Goal: Understand site structure: Understand site structure

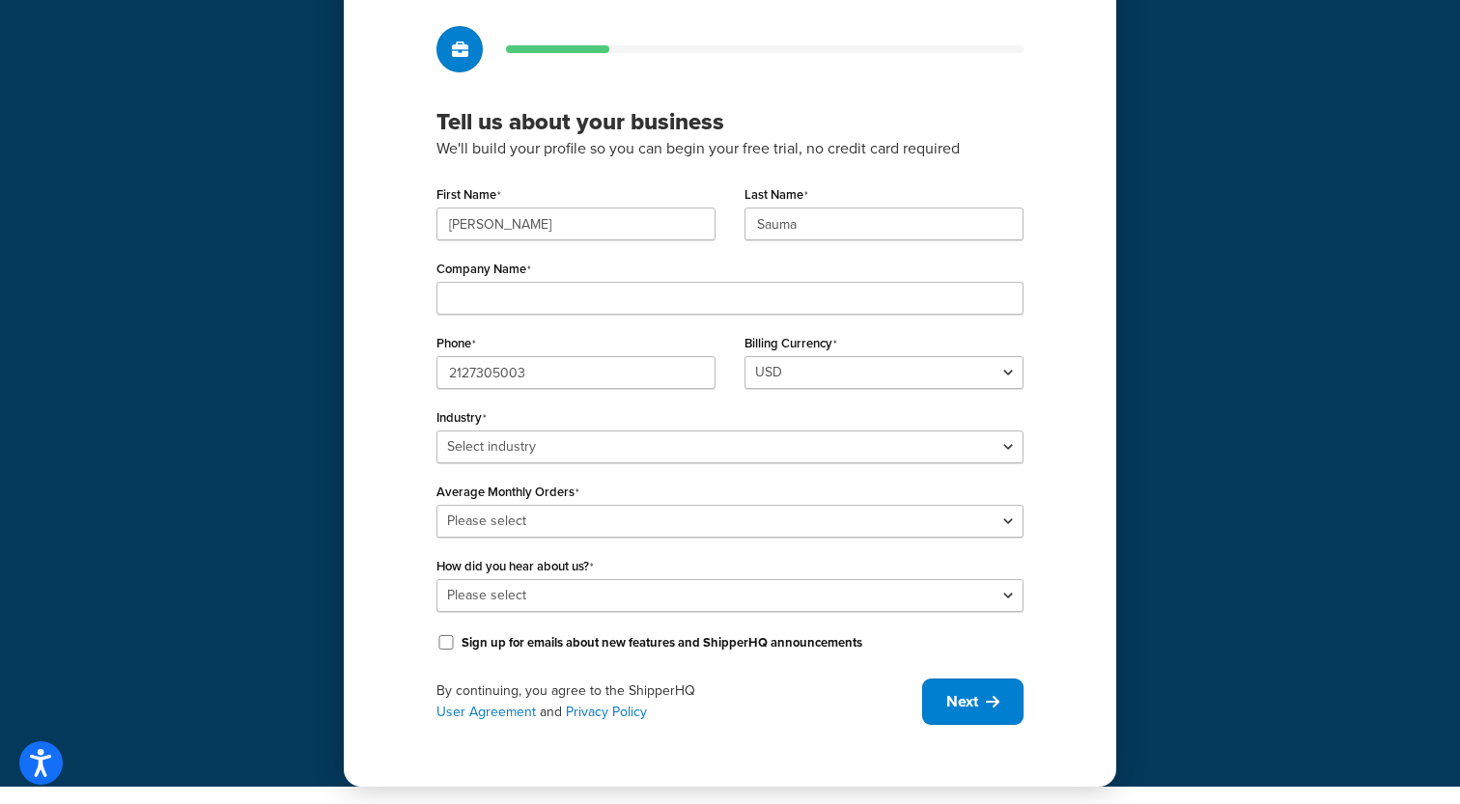
scroll to position [110, 0]
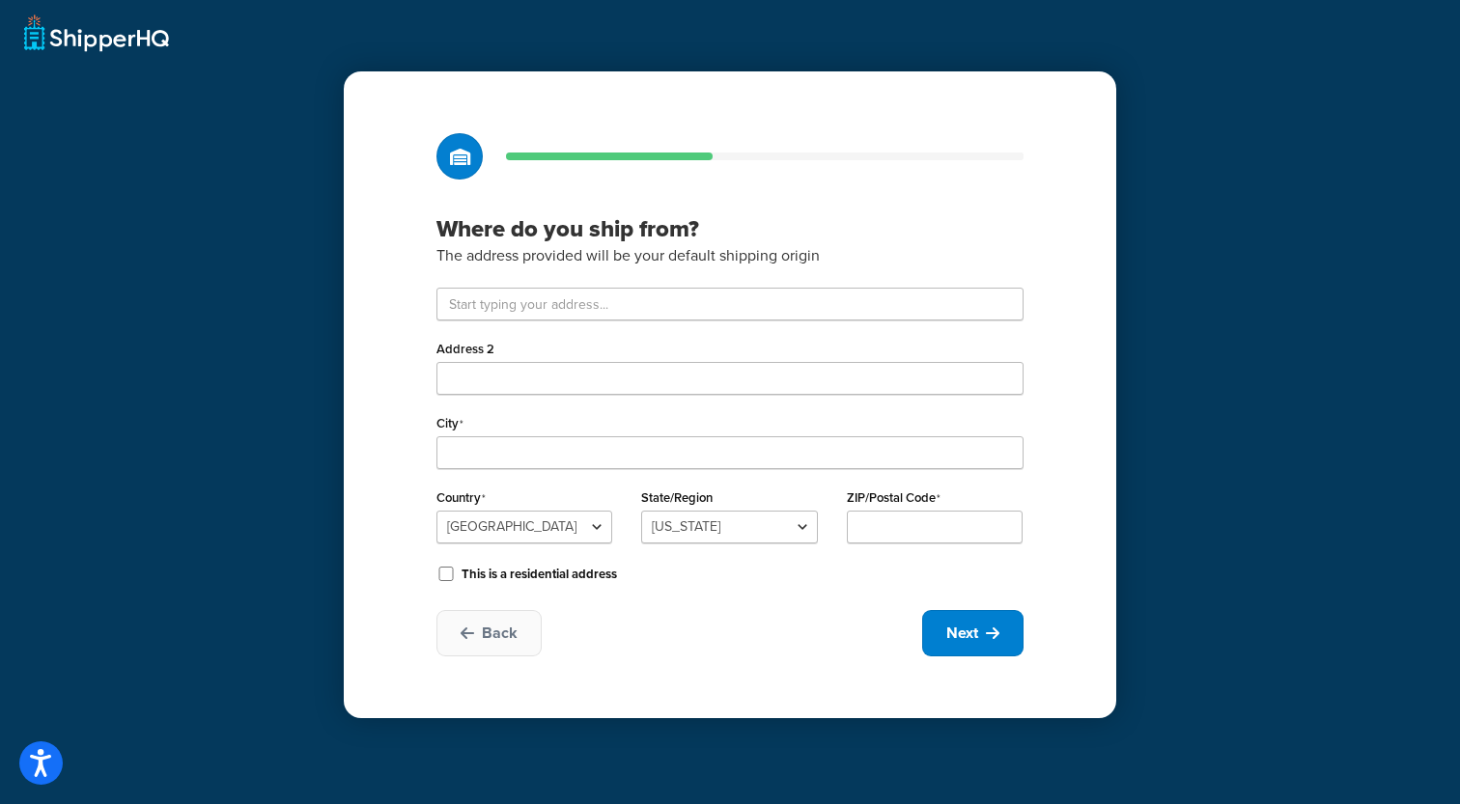
drag, startPoint x: 1334, startPoint y: 343, endPoint x: 1358, endPoint y: 263, distance: 83.4
click at [1335, 322] on div "Where do you ship from? The address provided will be your default shipping orig…" at bounding box center [730, 402] width 1460 height 804
